Goal: Book appointment/travel/reservation

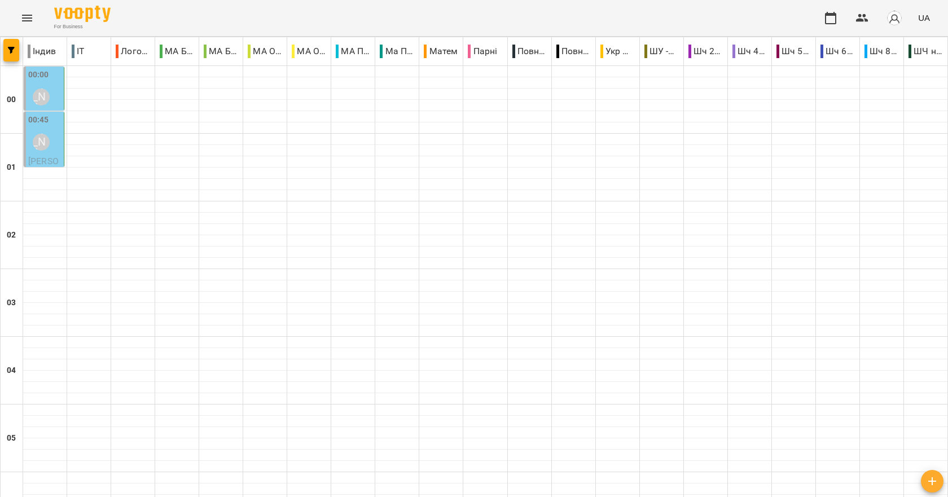
scroll to position [535, 0]
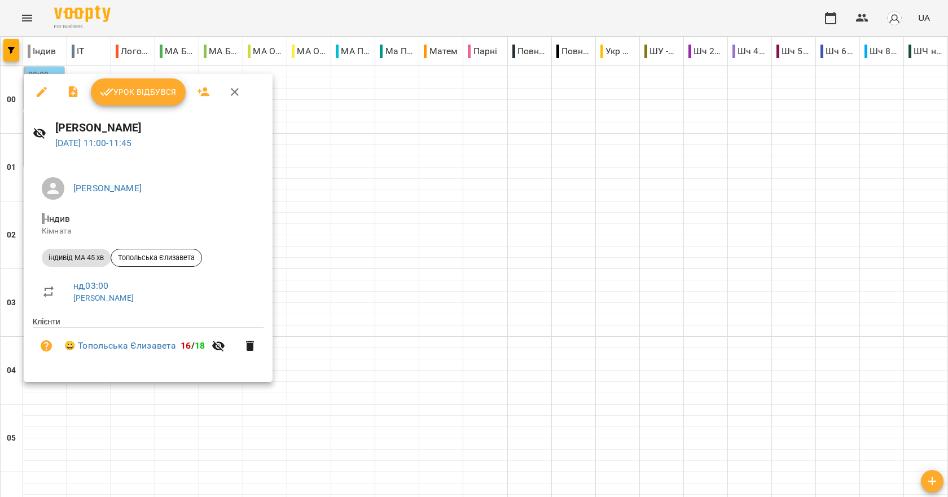
click at [565, 194] on div at bounding box center [474, 248] width 948 height 497
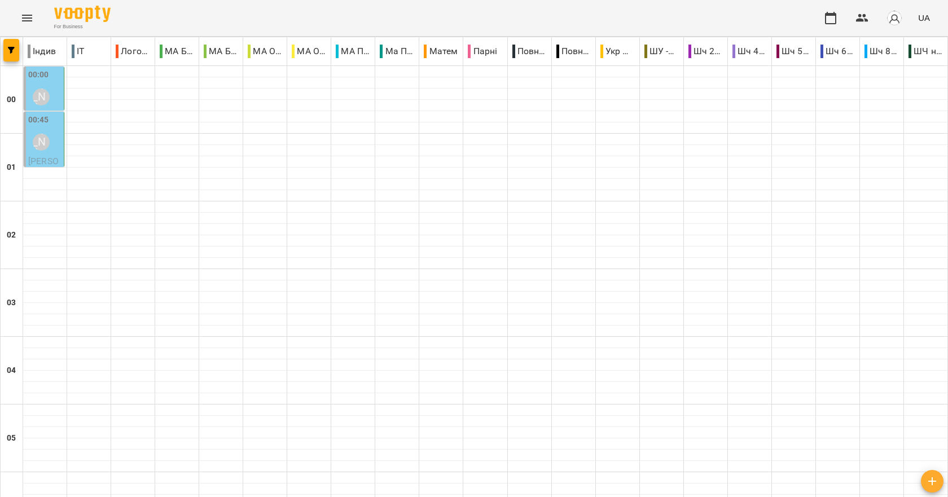
type input "**********"
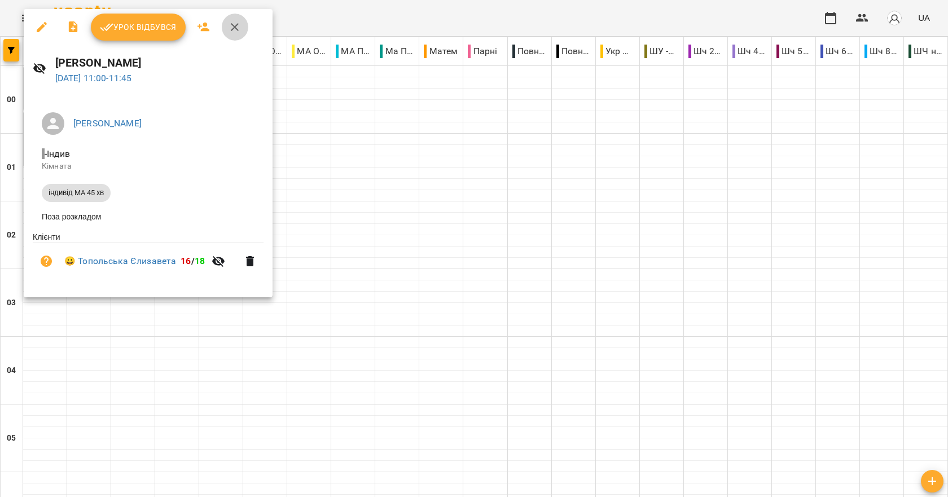
click at [243, 25] on button "button" at bounding box center [234, 27] width 27 height 27
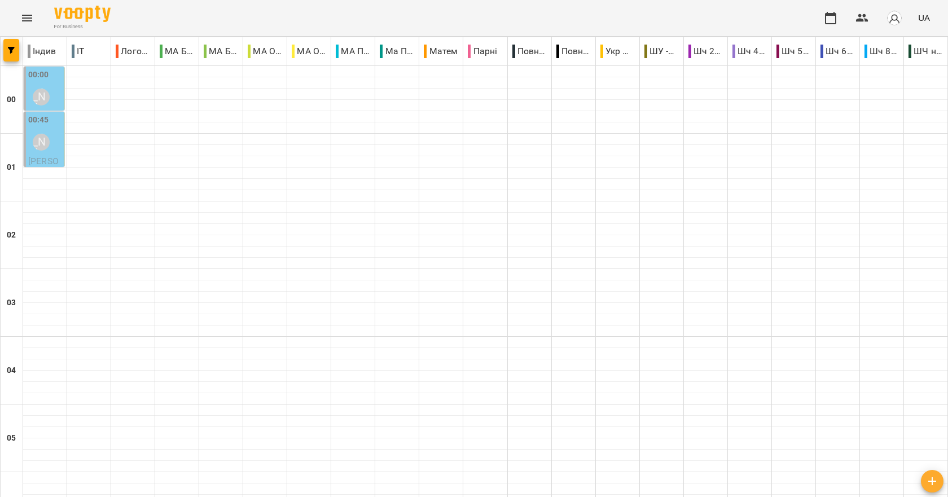
scroll to position [1128, 0]
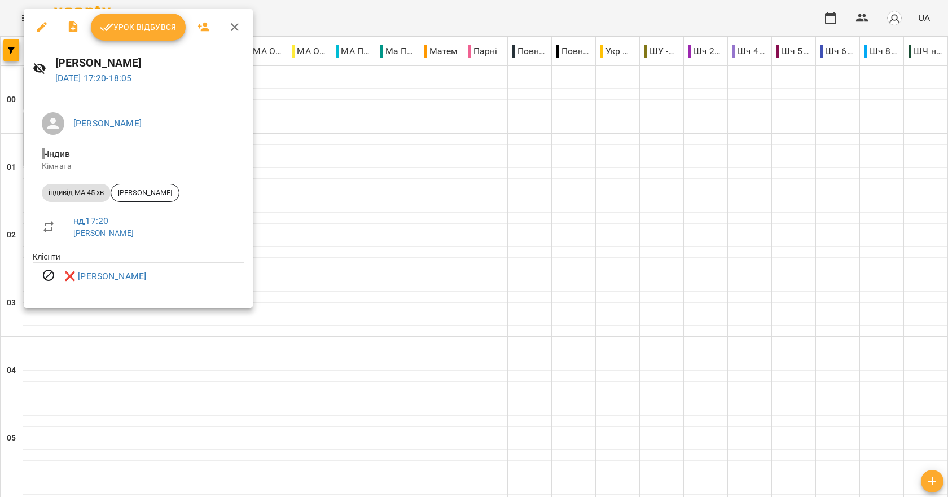
click at [235, 28] on icon "button" at bounding box center [235, 27] width 8 height 8
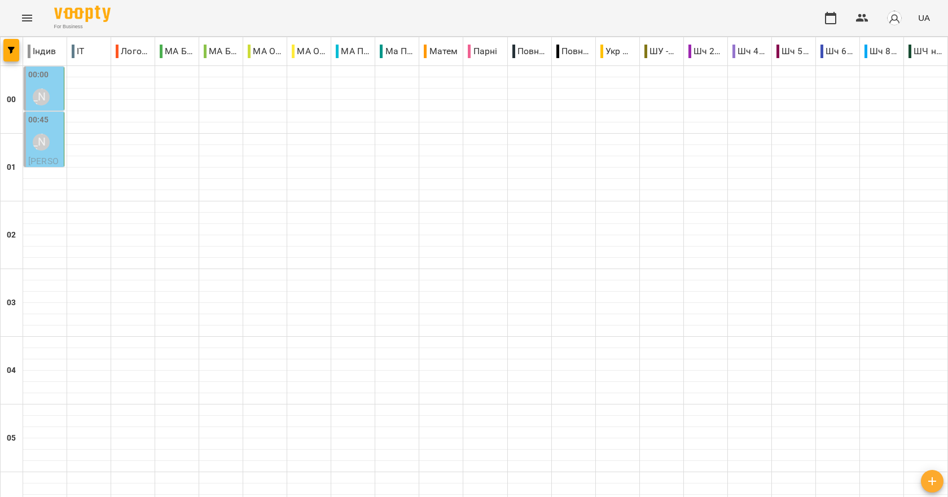
scroll to position [1269, 0]
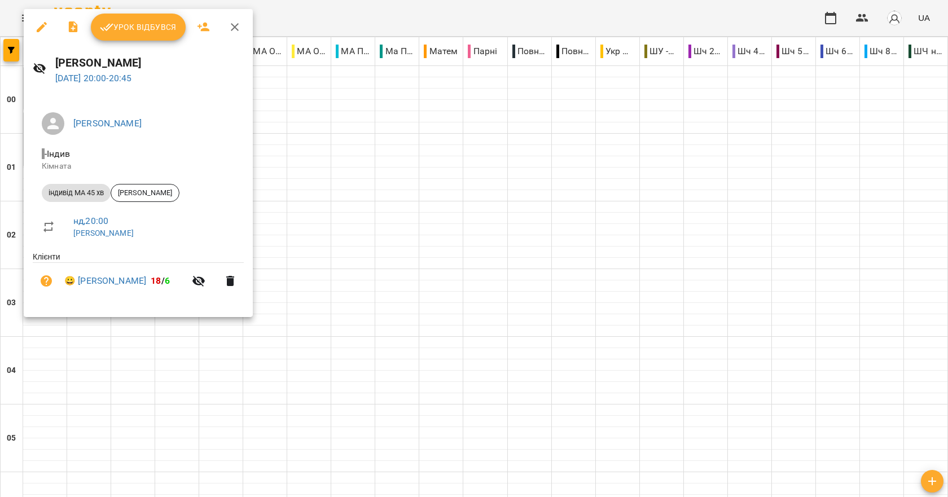
click at [234, 30] on icon "button" at bounding box center [235, 27] width 14 height 14
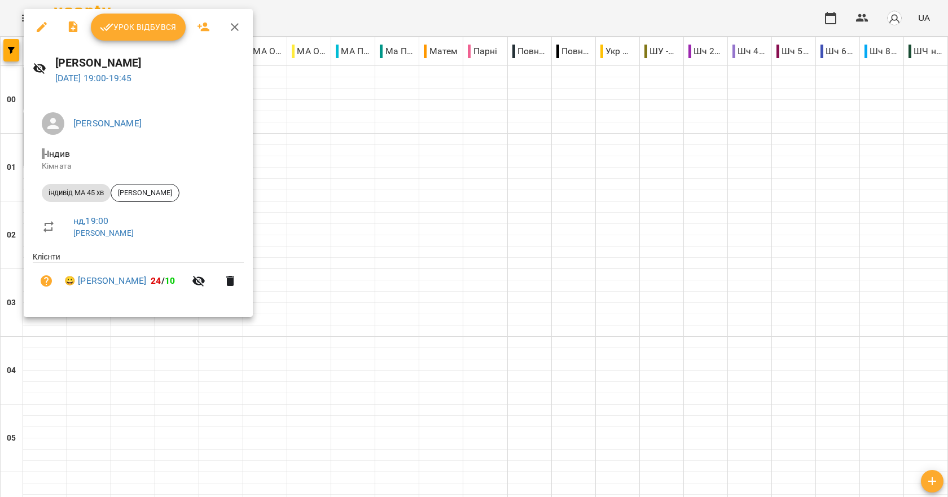
click at [231, 29] on icon "button" at bounding box center [235, 27] width 14 height 14
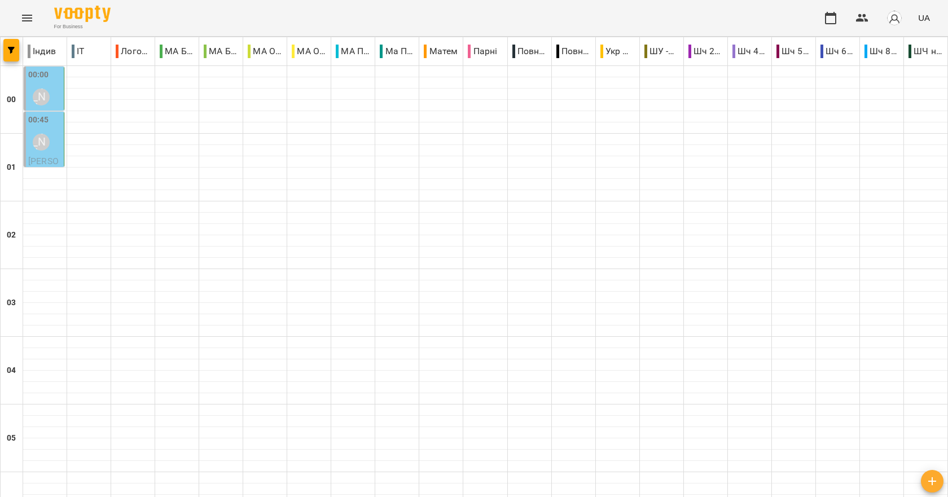
type input "**********"
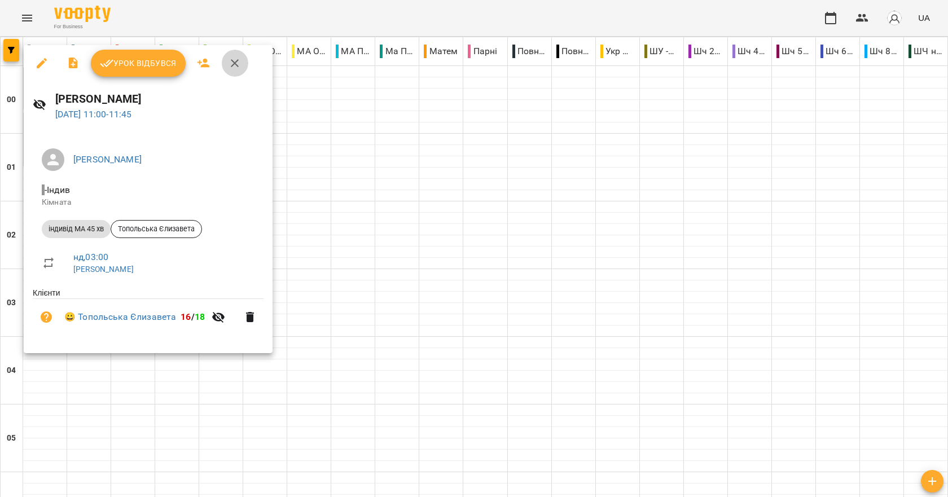
click at [235, 61] on icon "button" at bounding box center [235, 63] width 14 height 14
